Goal: Browse casually: Explore the website without a specific task or goal

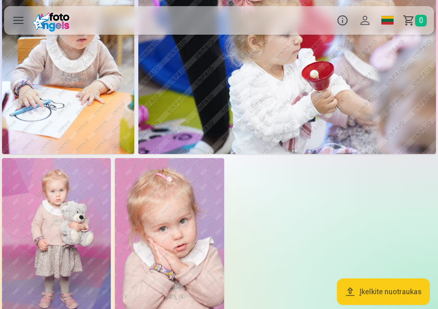
scroll to position [3213, 0]
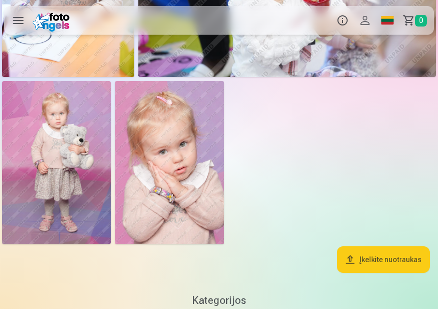
click at [181, 218] on img at bounding box center [169, 162] width 109 height 163
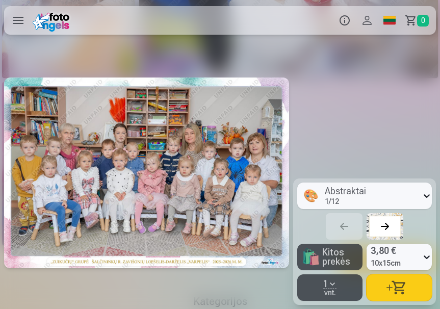
scroll to position [0, 8802]
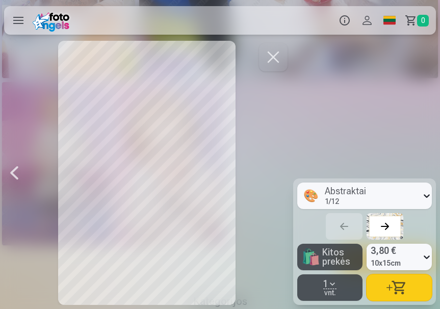
drag, startPoint x: 239, startPoint y: 169, endPoint x: 111, endPoint y: 164, distance: 128.1
click at [119, 164] on div at bounding box center [146, 173] width 285 height 264
drag, startPoint x: 109, startPoint y: 164, endPoint x: 216, endPoint y: 170, distance: 107.8
click at [215, 169] on div at bounding box center [146, 173] width 285 height 264
click at [261, 65] on button "button" at bounding box center [273, 57] width 29 height 29
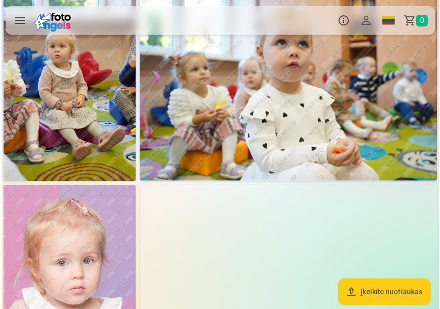
scroll to position [51, 0]
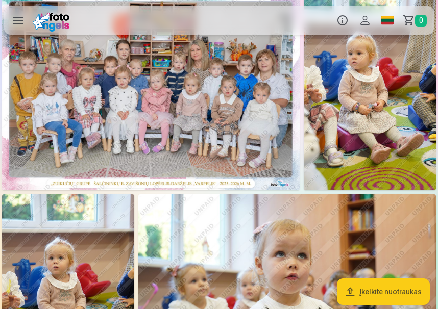
click at [159, 211] on img at bounding box center [286, 293] width 297 height 198
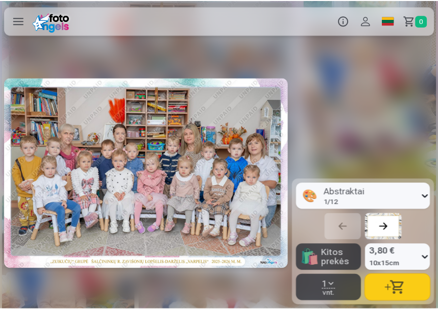
scroll to position [0, 880]
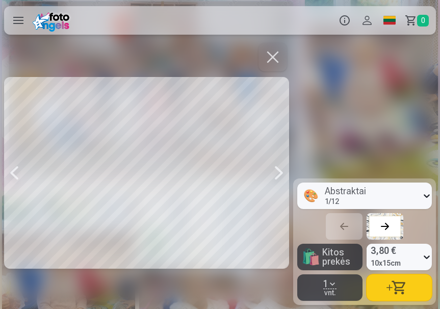
click at [152, 145] on div at bounding box center [146, 173] width 285 height 264
click at [261, 55] on button "button" at bounding box center [273, 57] width 29 height 29
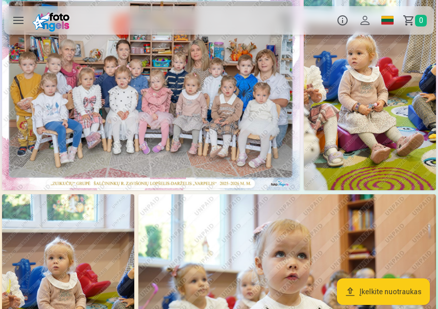
click at [141, 72] on img at bounding box center [150, 91] width 297 height 198
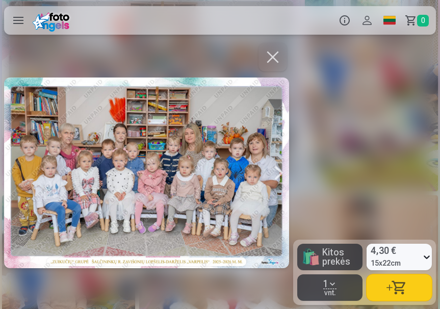
click at [273, 61] on button "button" at bounding box center [273, 57] width 29 height 29
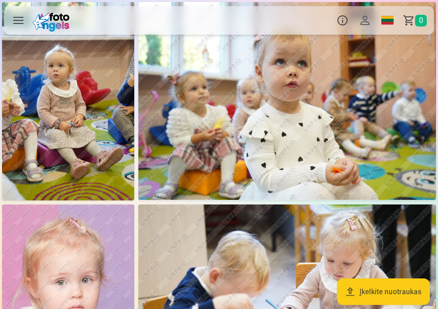
scroll to position [255, 0]
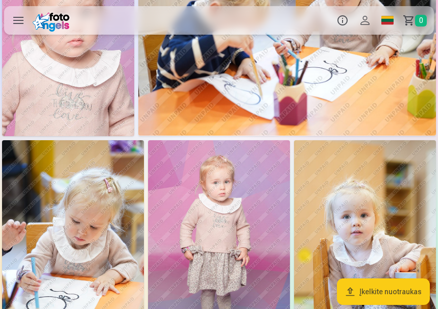
click at [227, 234] on img at bounding box center [219, 246] width 142 height 213
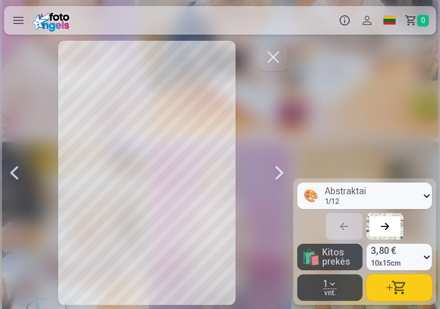
scroll to position [0, 2054]
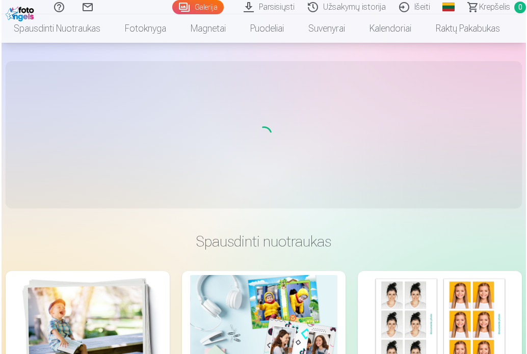
scroll to position [51, 0]
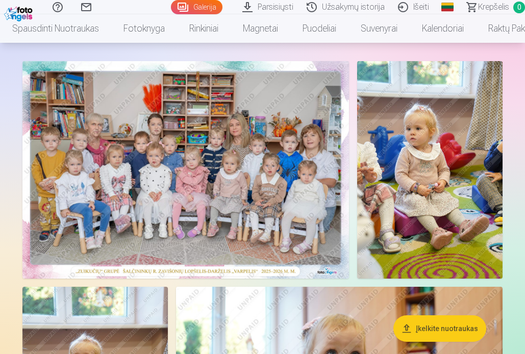
click at [439, 240] on img at bounding box center [429, 170] width 145 height 218
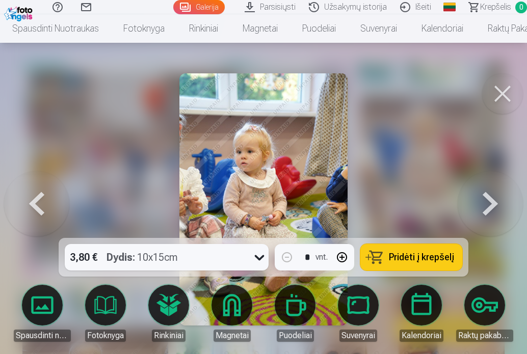
click at [488, 206] on button at bounding box center [490, 199] width 65 height 57
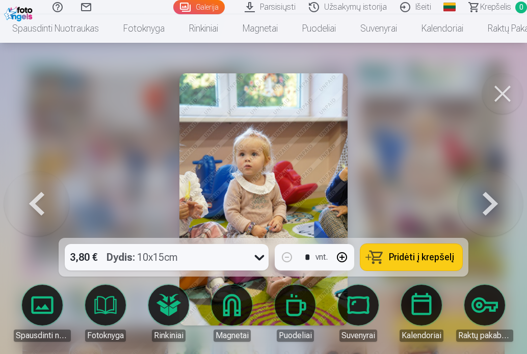
click at [488, 206] on button at bounding box center [490, 199] width 65 height 57
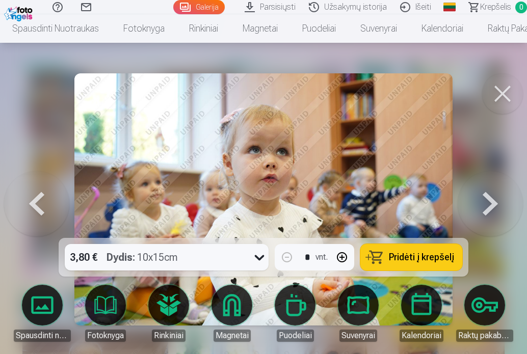
click at [488, 206] on button at bounding box center [490, 199] width 65 height 57
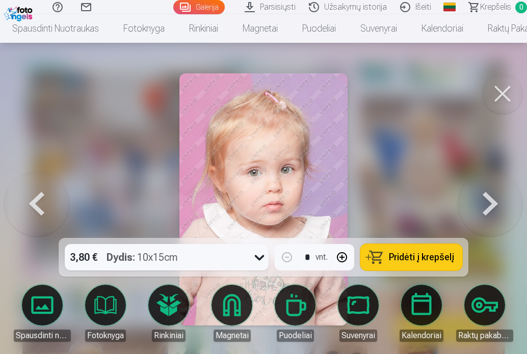
click at [488, 206] on button at bounding box center [490, 199] width 65 height 57
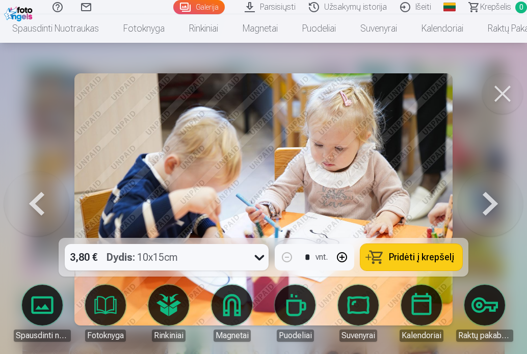
click at [488, 206] on button at bounding box center [490, 199] width 65 height 57
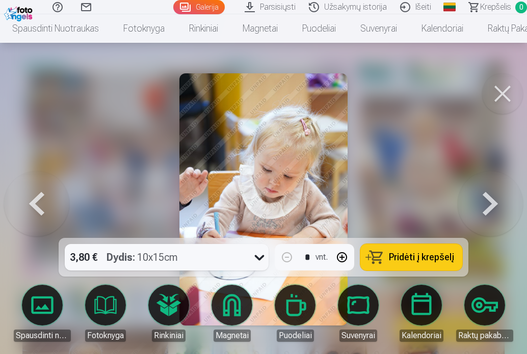
click at [488, 206] on button at bounding box center [490, 199] width 65 height 57
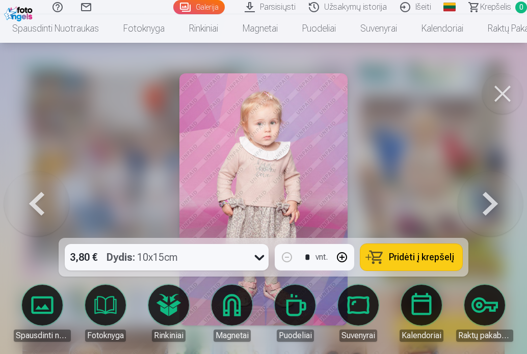
click at [488, 206] on button at bounding box center [490, 199] width 65 height 57
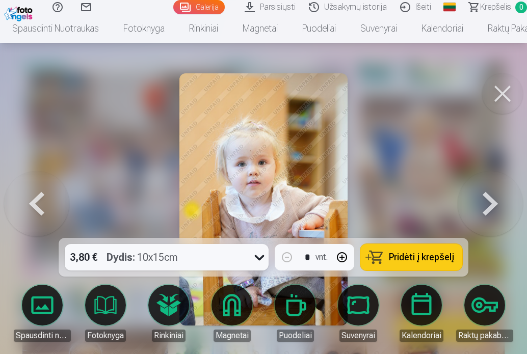
click at [488, 206] on button at bounding box center [490, 199] width 65 height 57
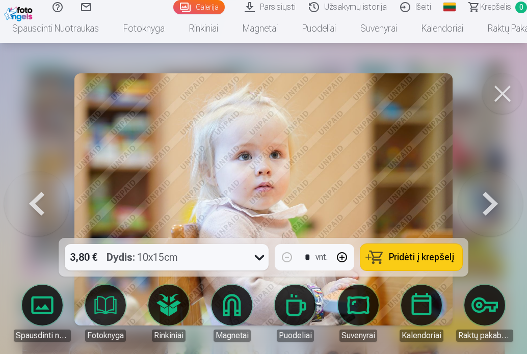
click at [488, 206] on button at bounding box center [490, 199] width 65 height 57
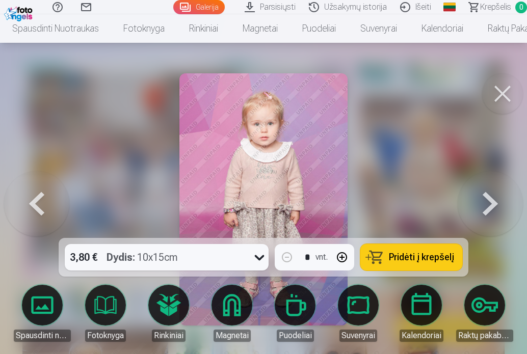
click at [488, 206] on button at bounding box center [490, 199] width 65 height 57
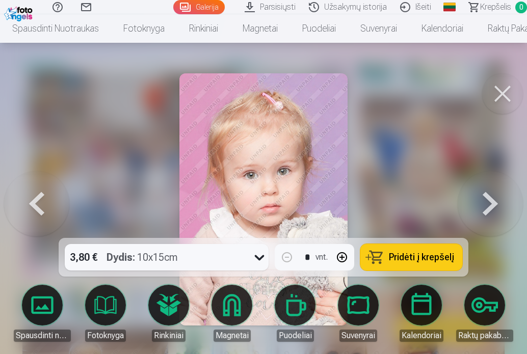
click at [488, 206] on button at bounding box center [490, 199] width 65 height 57
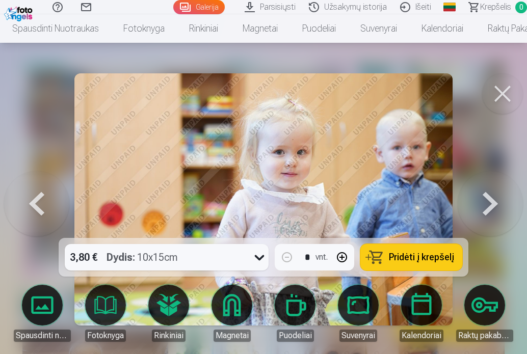
click at [492, 199] on button at bounding box center [490, 199] width 65 height 57
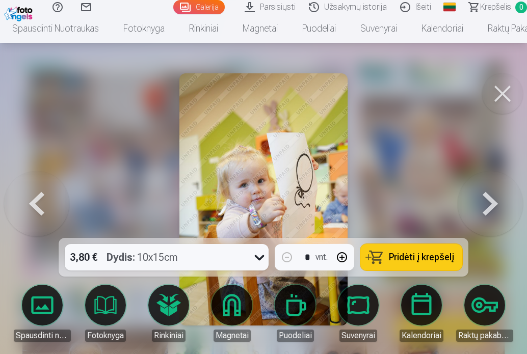
click at [492, 198] on button at bounding box center [490, 199] width 65 height 57
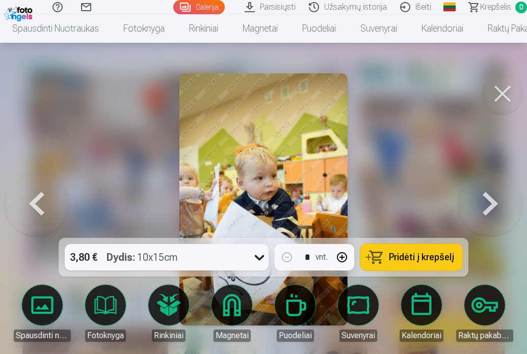
click at [492, 198] on button at bounding box center [490, 199] width 65 height 57
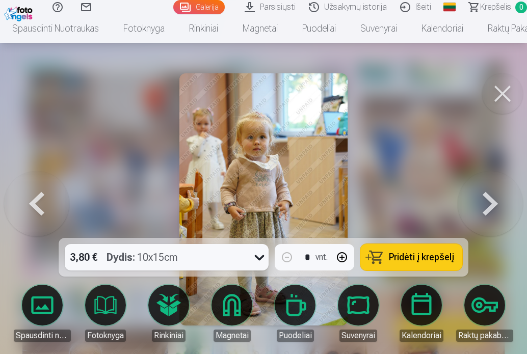
click at [492, 198] on button at bounding box center [490, 199] width 65 height 57
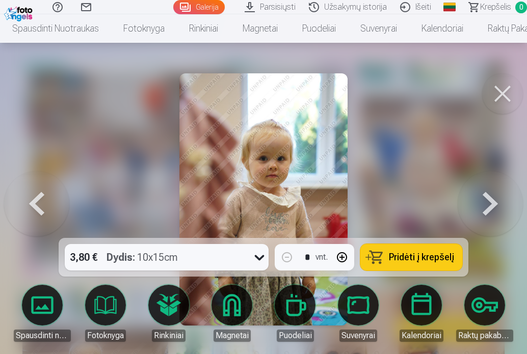
click at [492, 198] on button at bounding box center [490, 199] width 65 height 57
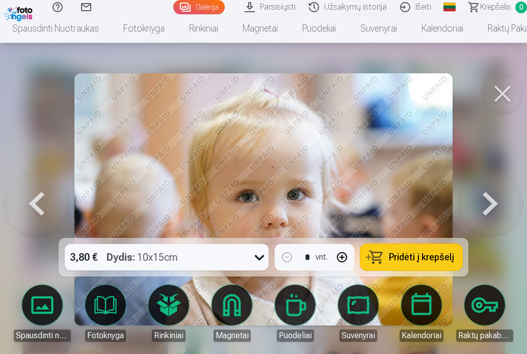
click at [492, 198] on button at bounding box center [490, 199] width 65 height 57
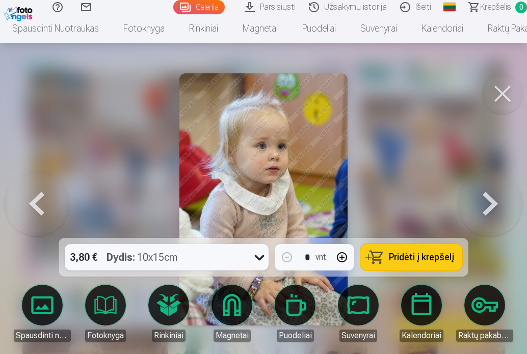
click at [492, 198] on button at bounding box center [490, 199] width 65 height 57
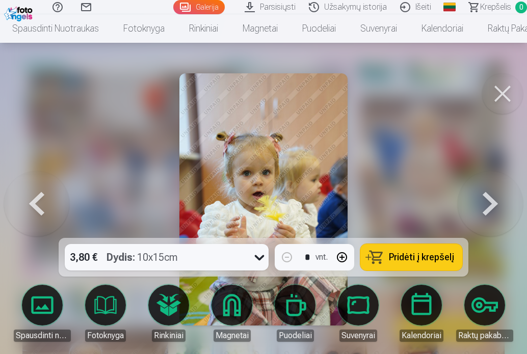
click at [491, 193] on button at bounding box center [490, 199] width 65 height 57
